Goal: Check status: Check status

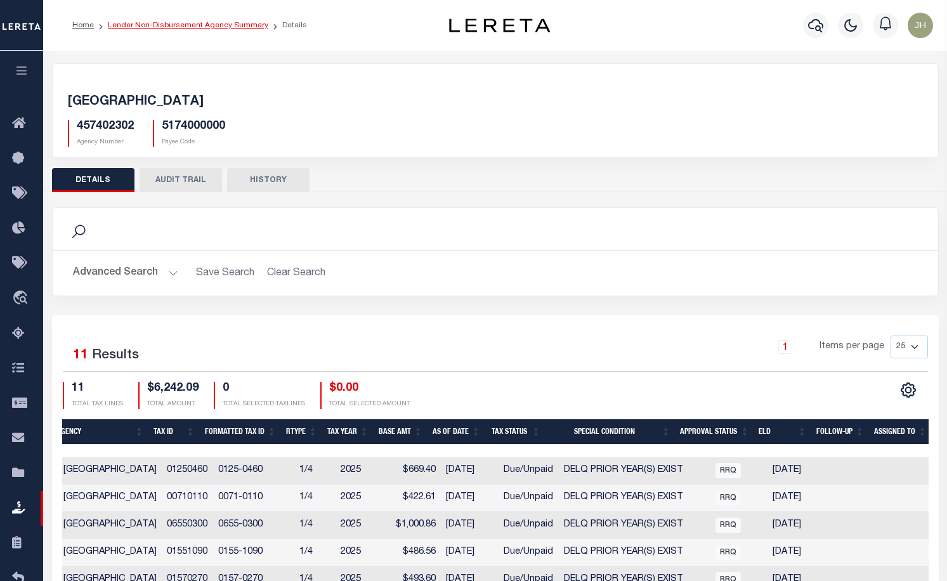
click at [161, 27] on link "Lender Non-Disbursement Agency Summary" at bounding box center [188, 26] width 161 height 8
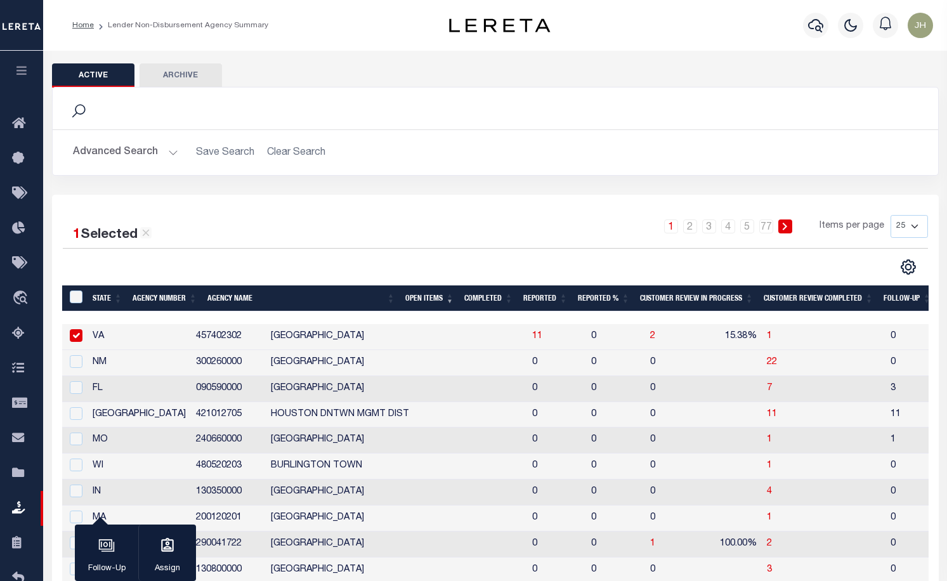
click at [79, 335] on input "checkbox" at bounding box center [76, 335] width 13 height 13
checkbox input "false"
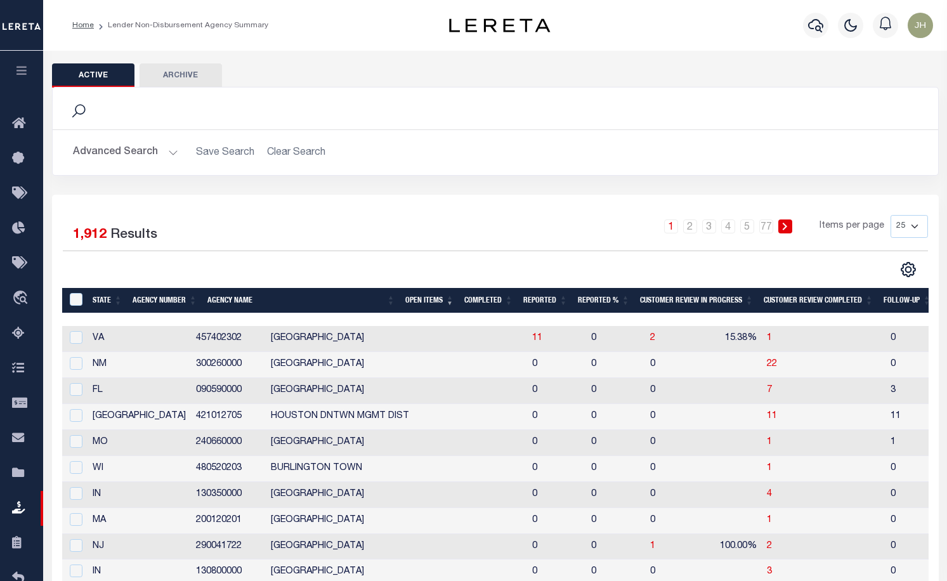
click at [272, 211] on div "1 Selected 1,912 Results 1 2 3 4 5 … 77 Items per page 25 50 100 200" at bounding box center [495, 590] width 887 height 791
